Goal: Information Seeking & Learning: Learn about a topic

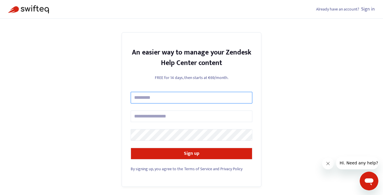
click at [188, 100] on input "text" at bounding box center [192, 98] width 122 height 12
type input "**********"
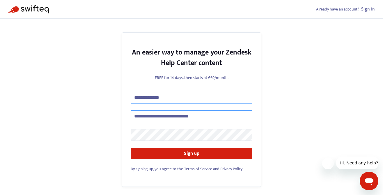
type input "**********"
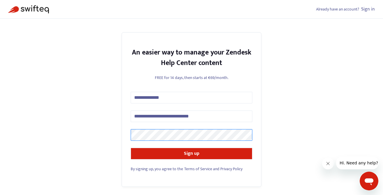
click at [0, 194] on com-1password-button at bounding box center [0, 195] width 0 height 0
click at [130, 133] on div "**********" at bounding box center [192, 109] width 140 height 154
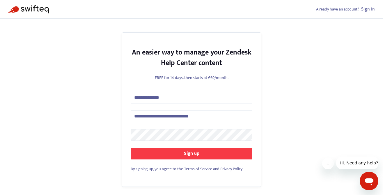
click at [169, 153] on button "Sign up" at bounding box center [192, 154] width 122 height 12
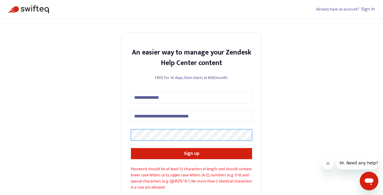
click at [91, 130] on div "**********" at bounding box center [191, 113] width 383 height 226
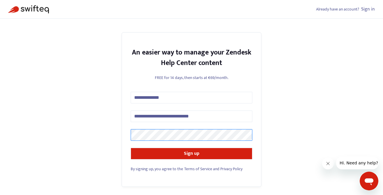
click at [131, 148] on button "Sign up" at bounding box center [192, 154] width 122 height 12
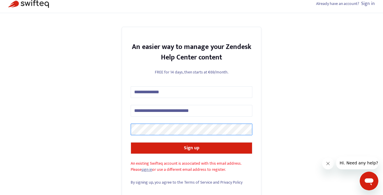
scroll to position [11, 0]
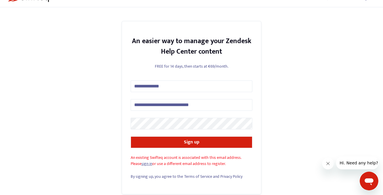
click at [147, 161] on link "sign in" at bounding box center [146, 163] width 11 height 7
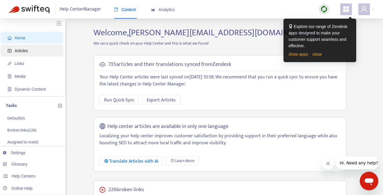
click at [29, 49] on span "Articles" at bounding box center [33, 51] width 51 height 12
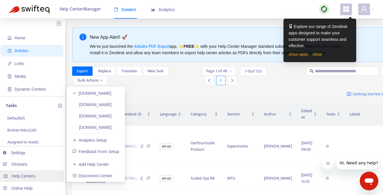
click at [26, 175] on span "Help Centers" at bounding box center [24, 175] width 24 height 5
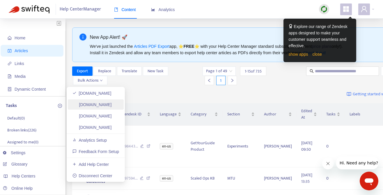
click at [104, 104] on link "gygconnectivity.zendesk.com" at bounding box center [91, 104] width 39 height 5
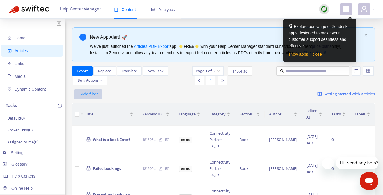
click at [91, 95] on span "+ Add filter" at bounding box center [88, 93] width 20 height 7
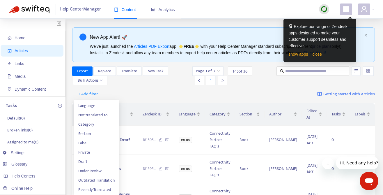
click at [129, 94] on div "+ Add filter Getting started with Articles" at bounding box center [223, 94] width 303 height 14
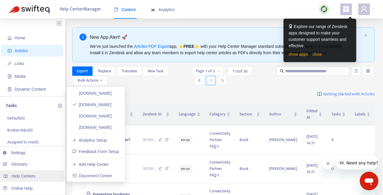
click at [26, 175] on span "Help Centers" at bounding box center [24, 175] width 24 height 5
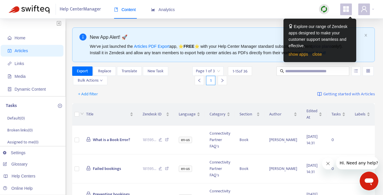
click at [185, 98] on div "+ Add filter Getting started with Articles" at bounding box center [223, 94] width 303 height 14
click at [164, 9] on span "Analytics" at bounding box center [163, 9] width 24 height 5
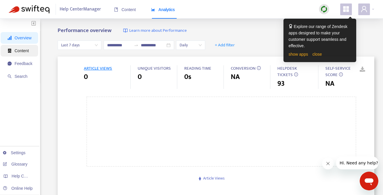
click at [26, 47] on span "Content" at bounding box center [20, 51] width 25 height 12
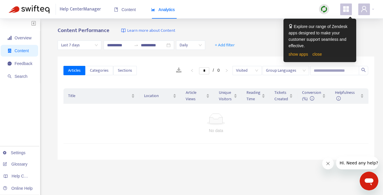
click at [323, 9] on img at bounding box center [323, 9] width 7 height 7
click at [326, 8] on img at bounding box center [323, 9] width 7 height 7
click at [318, 54] on link "close" at bounding box center [317, 54] width 10 height 5
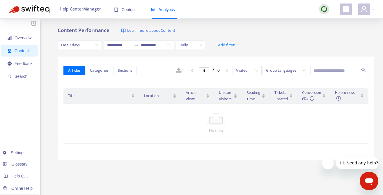
click at [323, 10] on img at bounding box center [323, 9] width 7 height 7
click at [333, 19] on link "Quick Sync" at bounding box center [336, 21] width 25 height 7
click at [129, 10] on span "Content" at bounding box center [125, 9] width 22 height 5
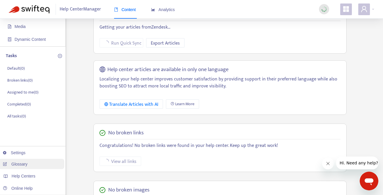
scroll to position [47, 0]
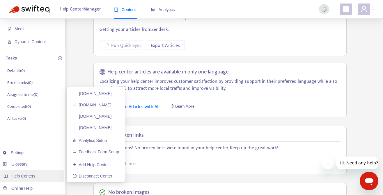
click at [37, 175] on div "Help Centers" at bounding box center [31, 176] width 66 height 12
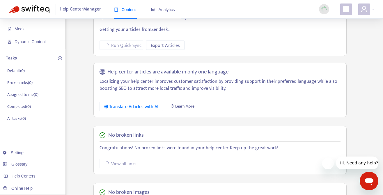
drag, startPoint x: 222, startPoint y: 51, endPoint x: 218, endPoint y: 51, distance: 3.8
click at [222, 51] on div "66 articles and their translations synced from Zendesk Getting your articles fr…" at bounding box center [219, 32] width 253 height 49
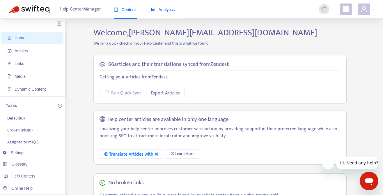
click at [169, 11] on span "Analytics" at bounding box center [163, 9] width 24 height 5
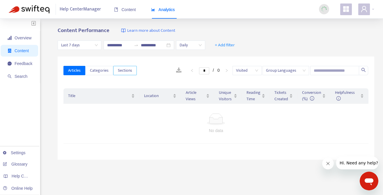
click at [119, 68] on span "Sections" at bounding box center [125, 70] width 14 height 6
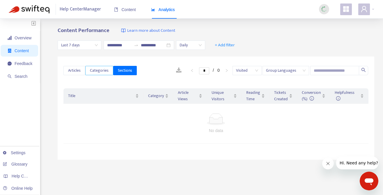
click at [101, 70] on span "Categories" at bounding box center [99, 70] width 19 height 6
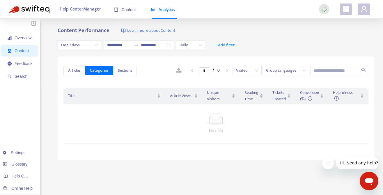
click at [305, 47] on div "**********" at bounding box center [216, 45] width 317 height 22
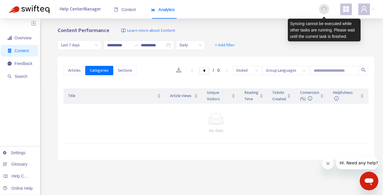
click at [321, 10] on img at bounding box center [323, 9] width 7 height 7
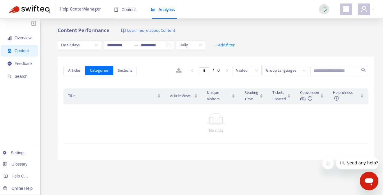
click at [200, 12] on div "Help Center Manager Content Analytics" at bounding box center [191, 9] width 383 height 19
